Goal: Task Accomplishment & Management: Complete application form

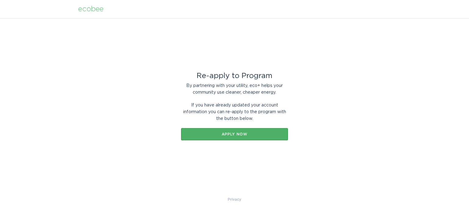
click at [240, 131] on button "Apply now" at bounding box center [234, 134] width 107 height 12
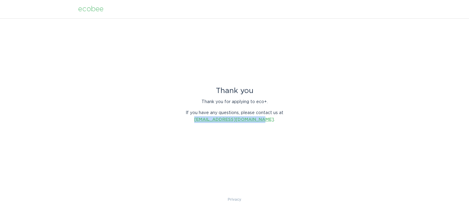
drag, startPoint x: 201, startPoint y: 120, endPoint x: 265, endPoint y: 120, distance: 63.4
click at [265, 120] on p "If you have any questions, please contact us at energyservices@ecobee.com ." at bounding box center [234, 116] width 107 height 13
drag, startPoint x: 239, startPoint y: 122, endPoint x: 244, endPoint y: 124, distance: 5.1
